Goal: Communication & Community: Answer question/provide support

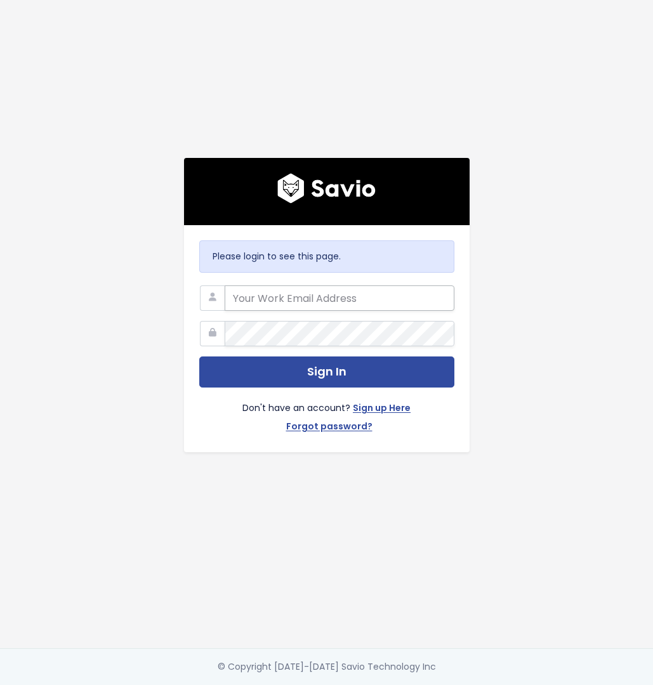
click at [297, 296] on input "email" at bounding box center [340, 298] width 230 height 25
type input "[EMAIL_ADDRESS][DOMAIN_NAME]"
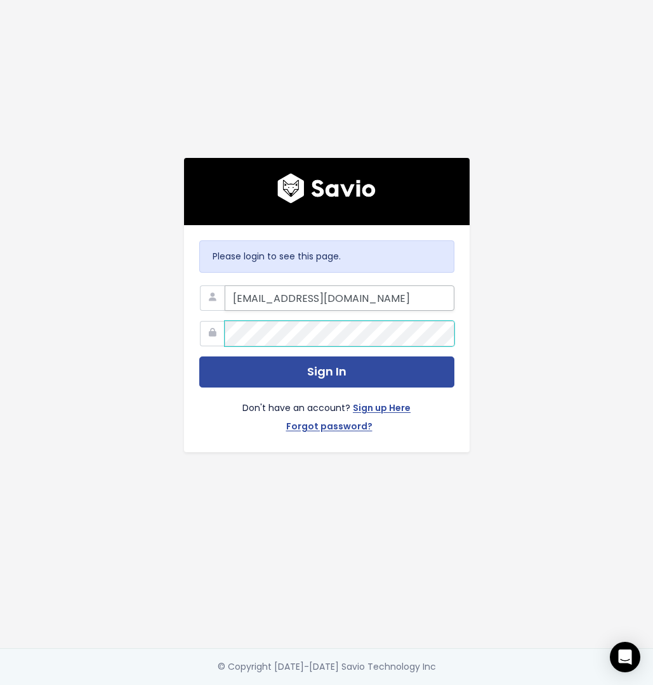
click at [322, 367] on button "Sign In" at bounding box center [326, 372] width 255 height 31
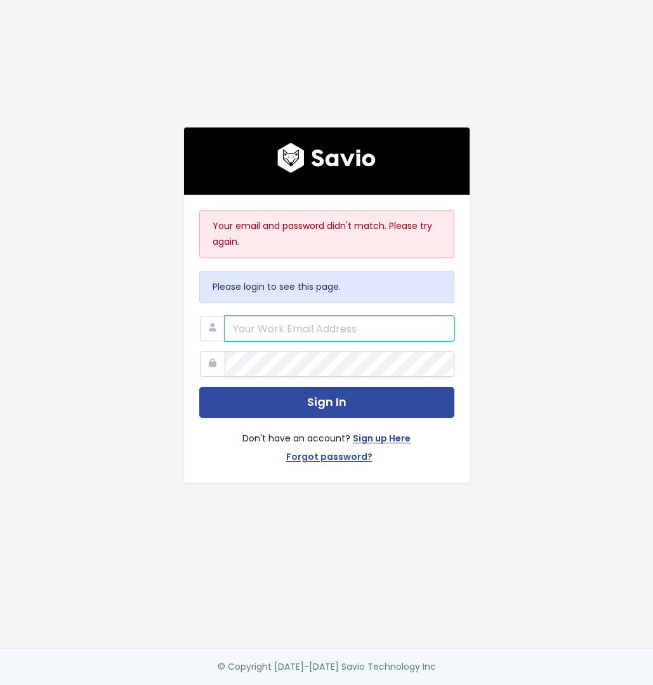
click at [273, 322] on input "email" at bounding box center [340, 328] width 230 height 25
click at [435, 326] on input "email" at bounding box center [340, 328] width 230 height 25
click at [402, 334] on input "email" at bounding box center [340, 328] width 230 height 25
click at [339, 319] on input "email" at bounding box center [340, 328] width 230 height 25
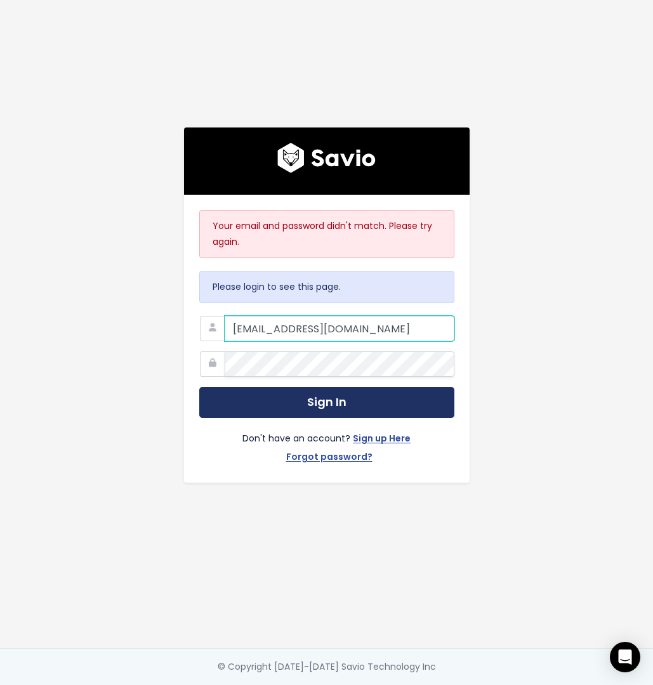
type input "[EMAIL_ADDRESS][DOMAIN_NAME]"
click at [334, 403] on button "Sign In" at bounding box center [326, 402] width 255 height 31
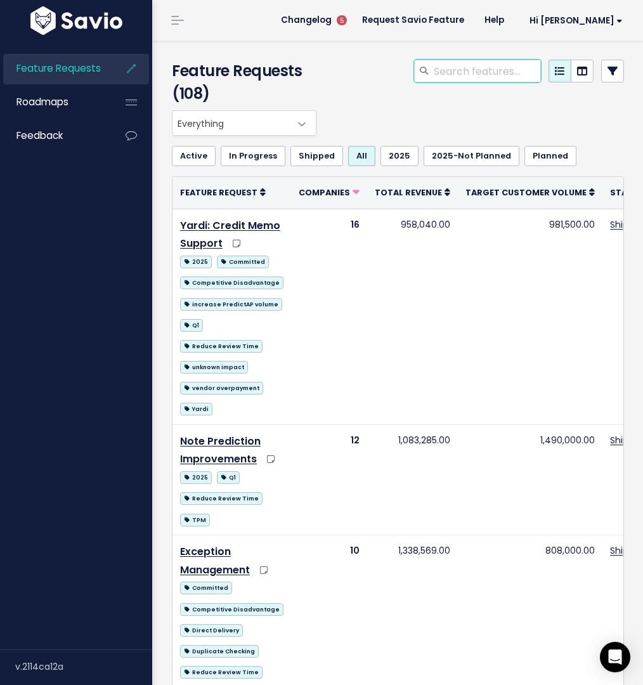
click at [451, 75] on input "search" at bounding box center [487, 71] width 108 height 23
type input "netsuite"
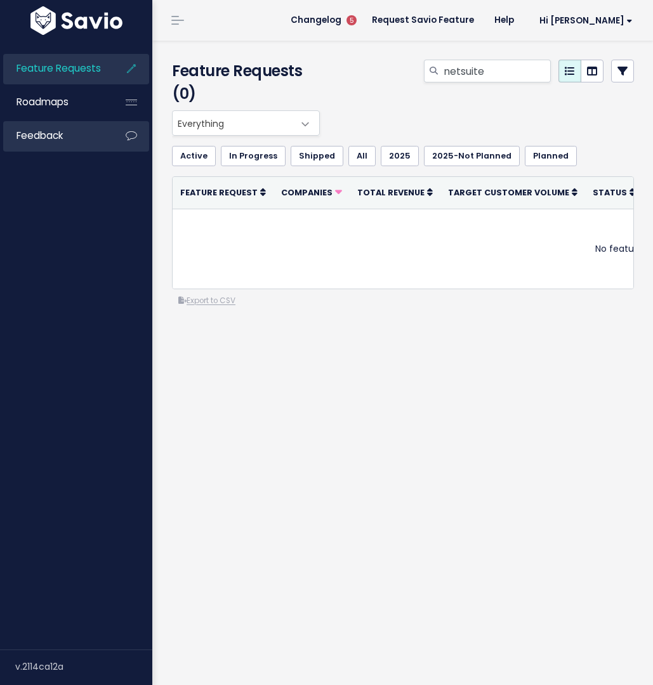
click at [65, 130] on link "Feedback" at bounding box center [54, 135] width 102 height 29
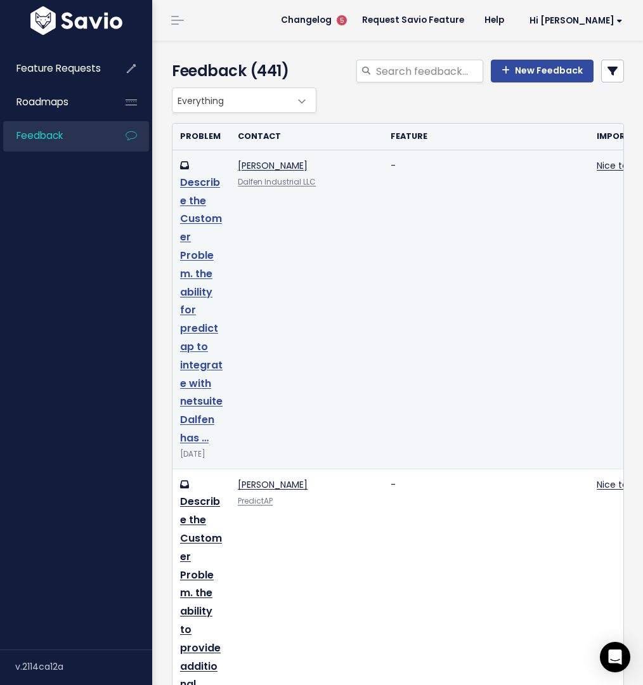
click at [206, 290] on link "Describe the Customer Problem. the ability for predictap to integrate with nets…" at bounding box center [201, 310] width 43 height 270
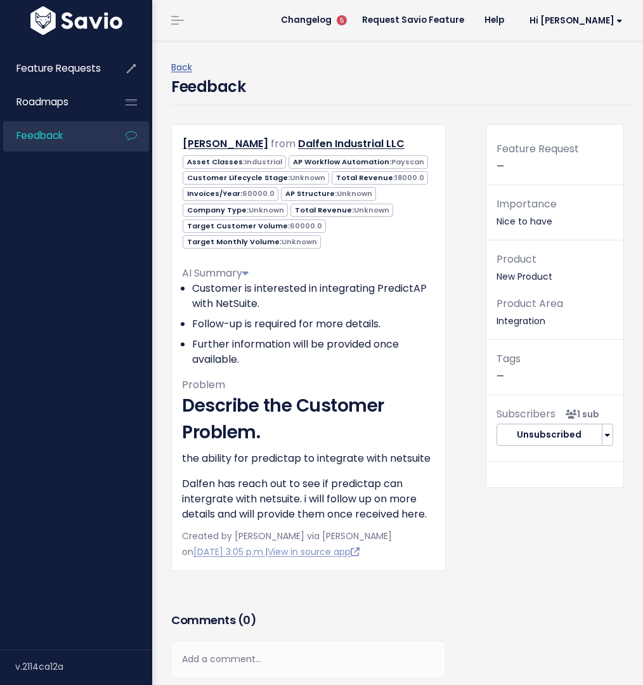
click at [241, 522] on p "Dalfen has reach out to see if predictap can intergrate with netsuite. i will f…" at bounding box center [308, 499] width 253 height 46
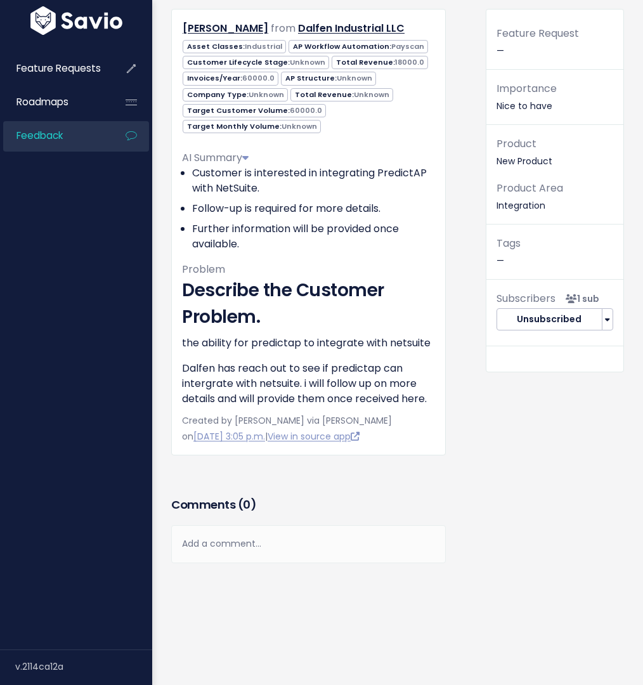
scroll to position [154, 0]
click at [244, 531] on div "Add a comment..." at bounding box center [308, 543] width 275 height 37
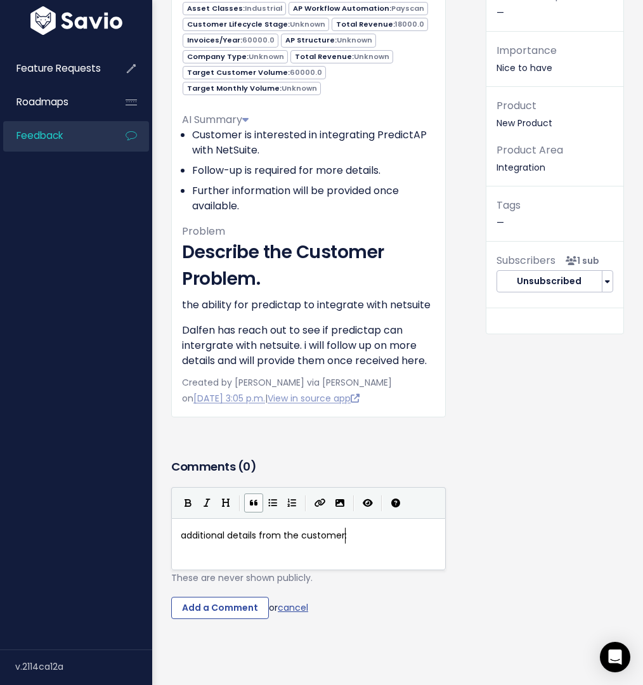
type textarea "additional details from the customer:"
paste textarea
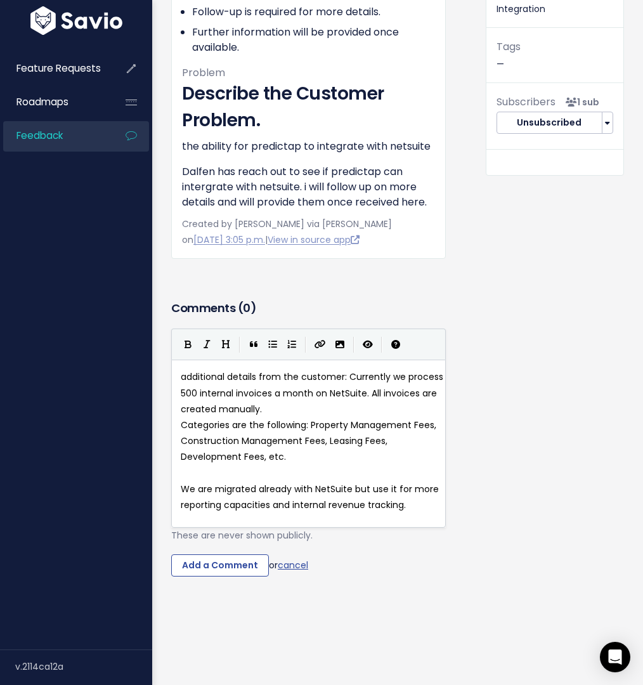
scroll to position [373, 0]
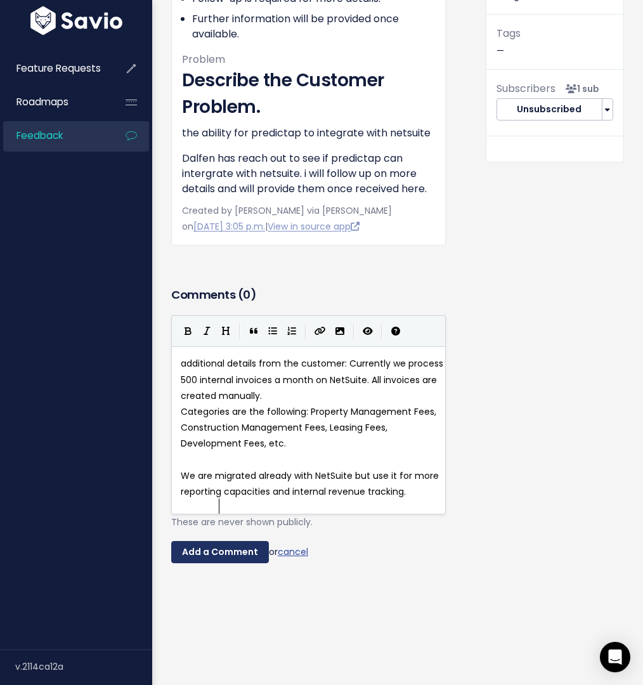
click at [237, 548] on input "Add a Comment" at bounding box center [220, 552] width 98 height 23
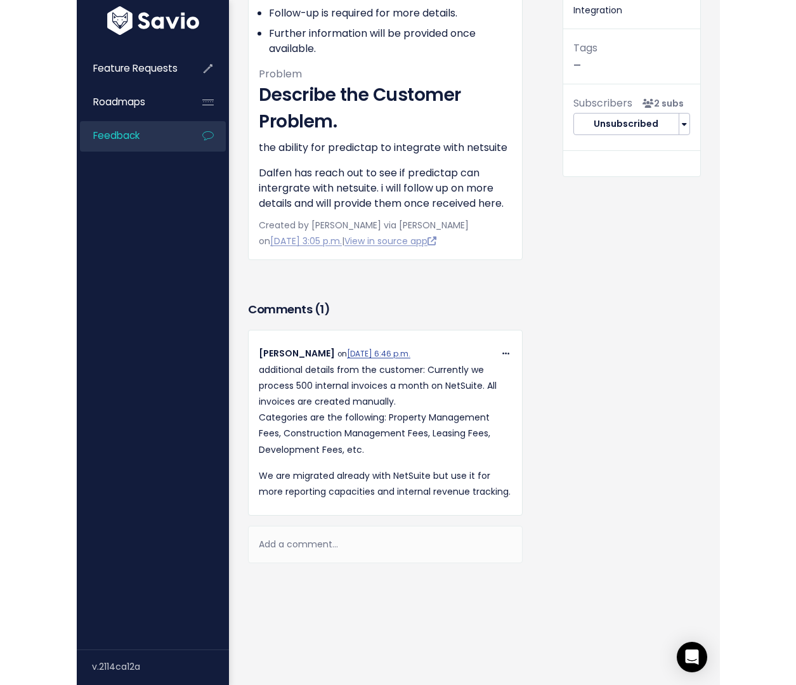
scroll to position [197, 0]
